Goal: Task Accomplishment & Management: Complete application form

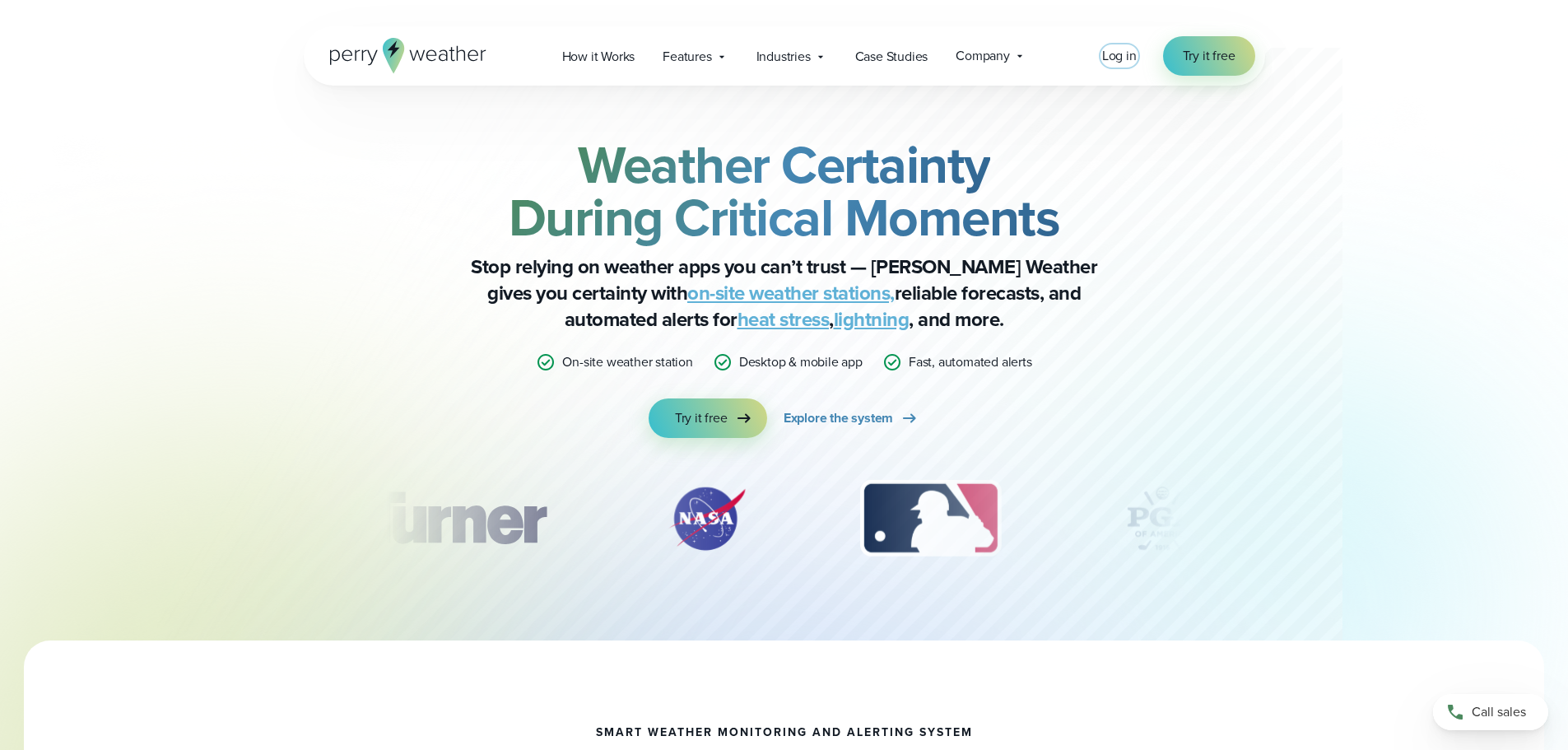
click at [1122, 58] on span "Log in" at bounding box center [1120, 56] width 35 height 19
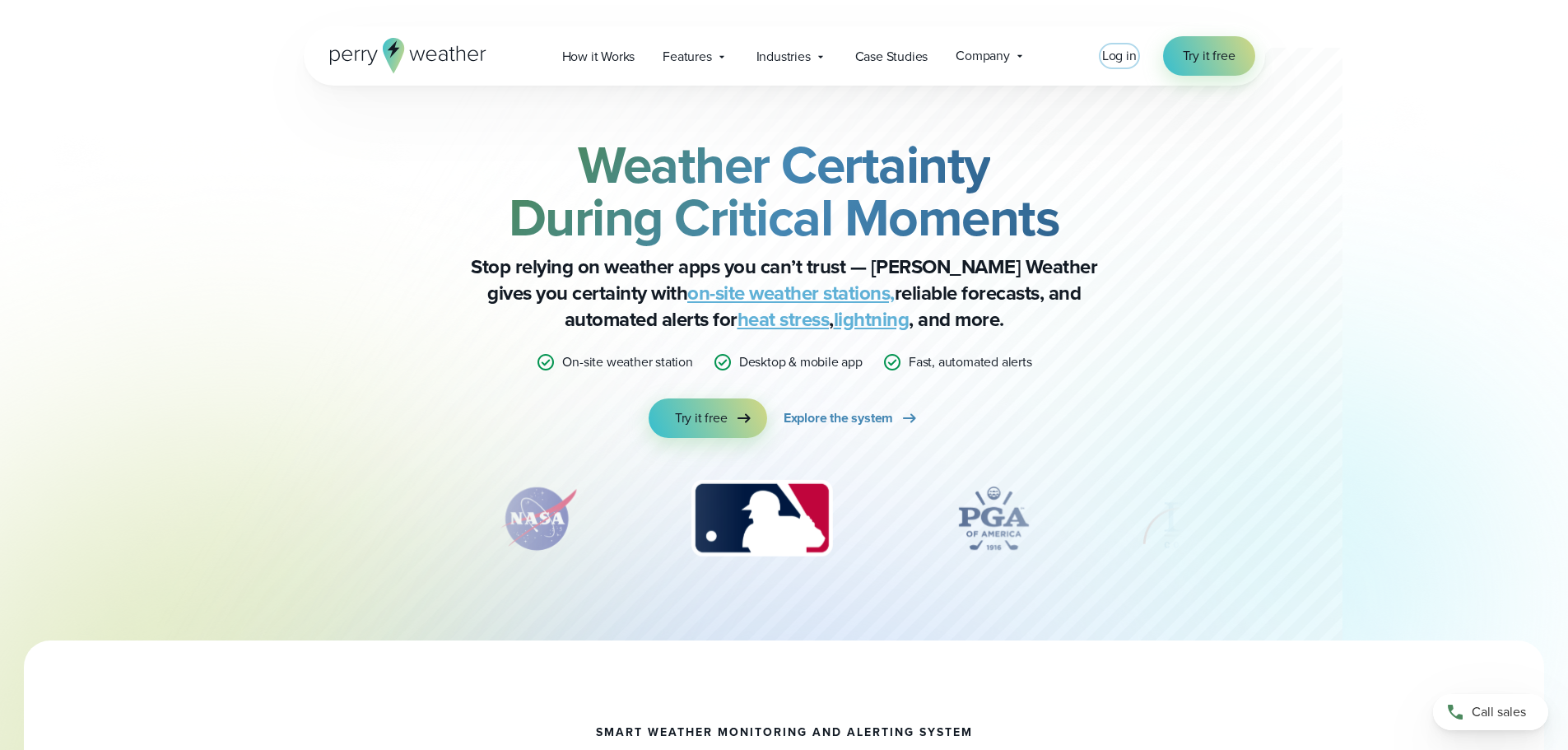
click at [1118, 56] on span "Log in" at bounding box center [1120, 56] width 35 height 19
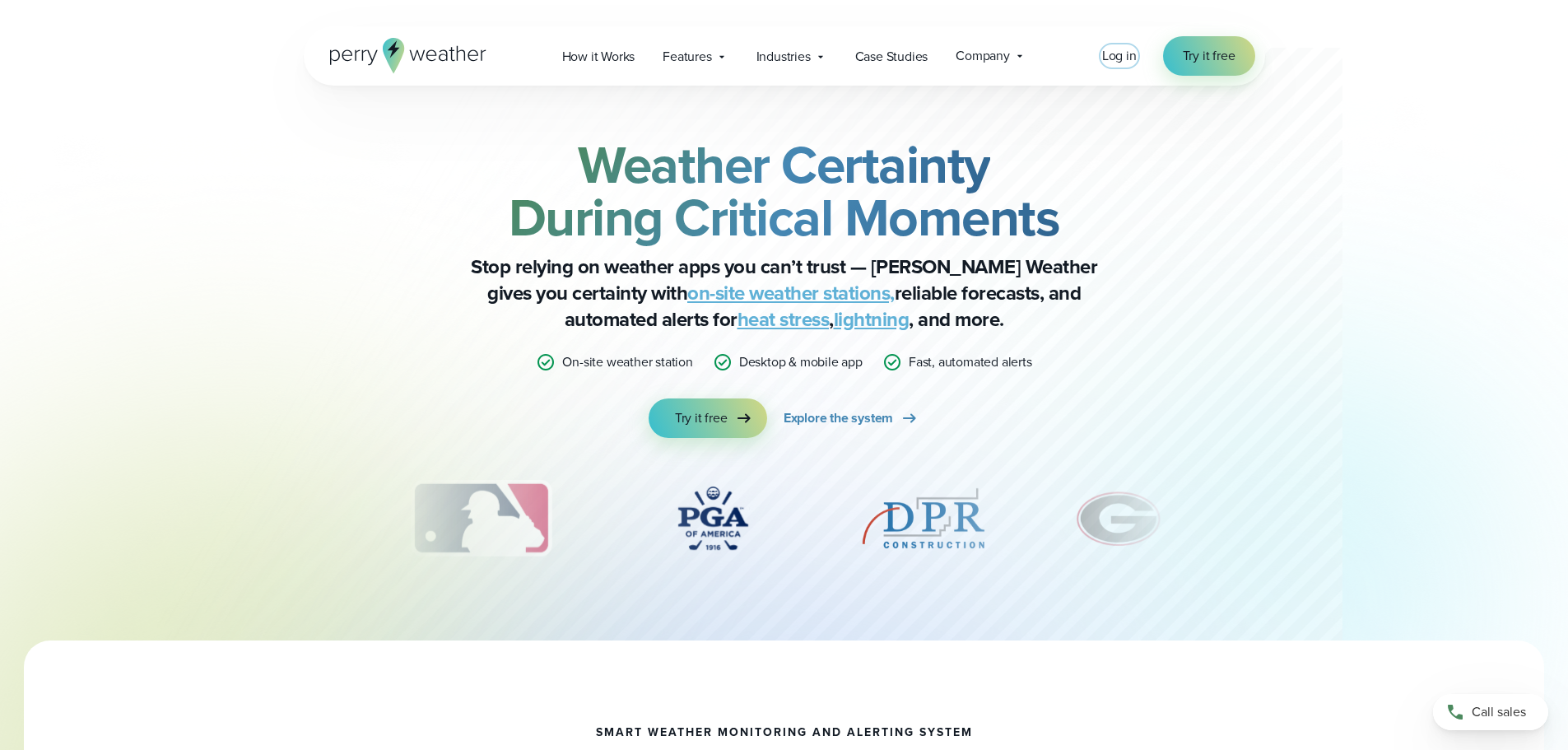
click at [1122, 56] on span "Log in" at bounding box center [1120, 56] width 35 height 19
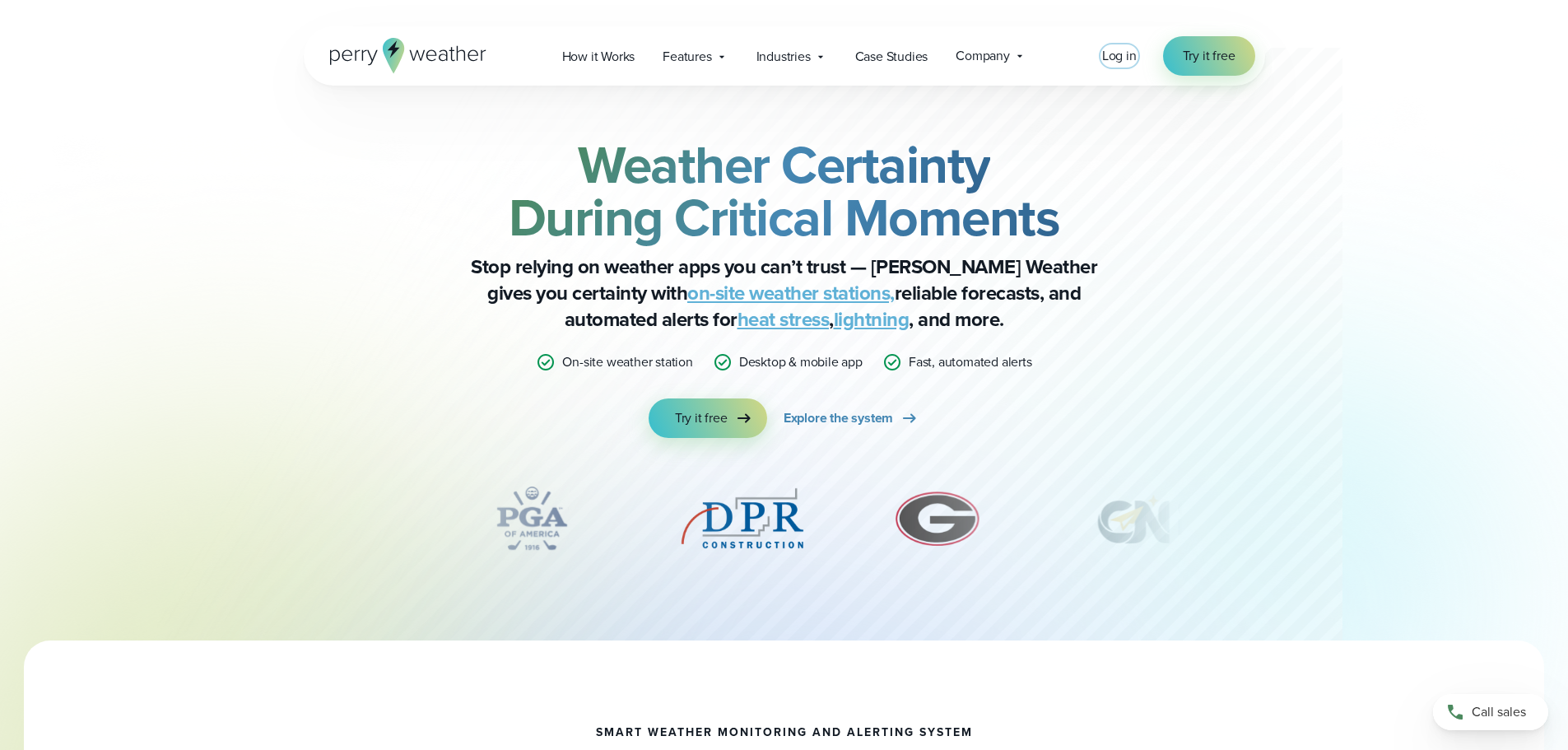
click at [1114, 55] on span "Log in" at bounding box center [1120, 56] width 35 height 19
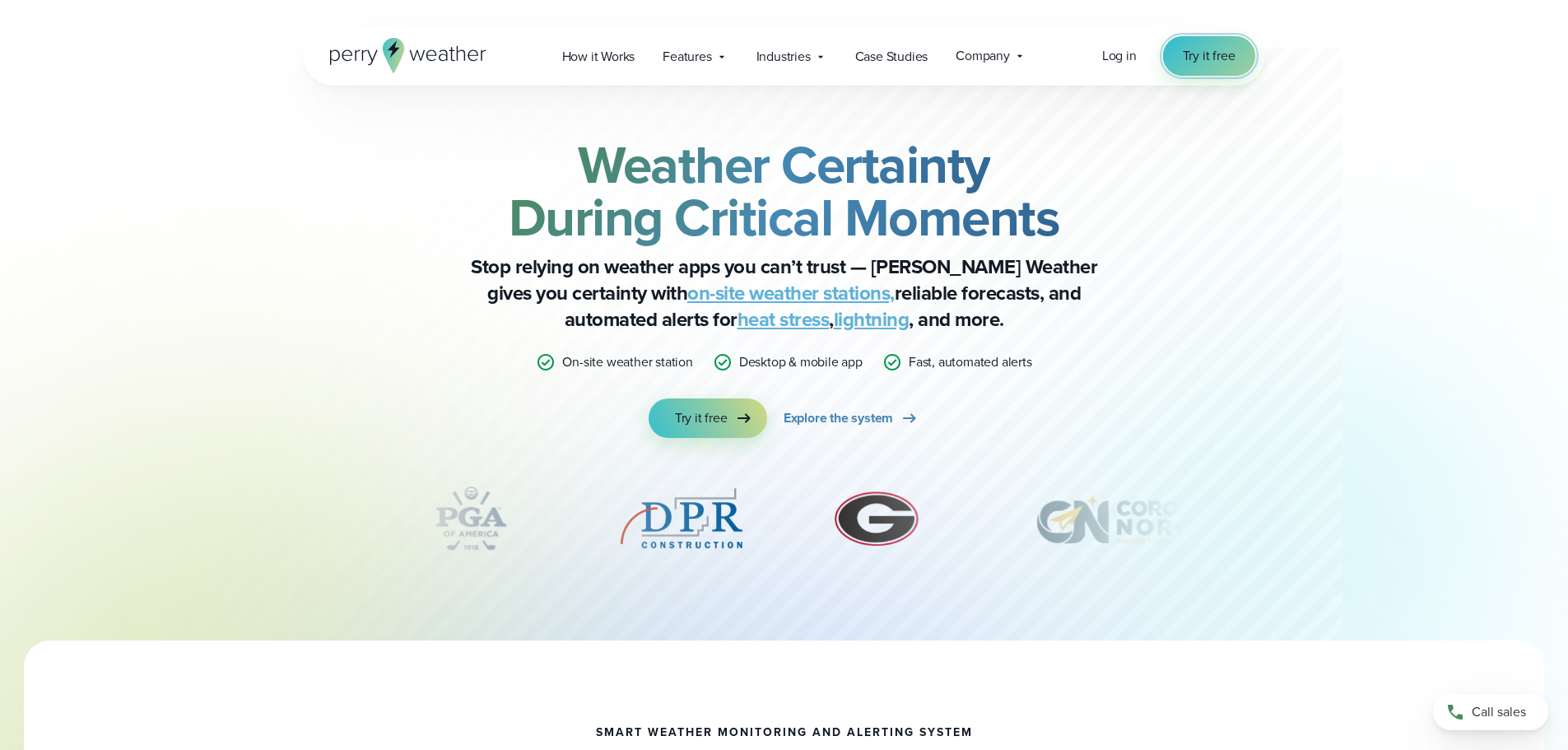
click at [1193, 52] on span "Try it free" at bounding box center [1210, 56] width 52 height 19
